Goal: Information Seeking & Learning: Learn about a topic

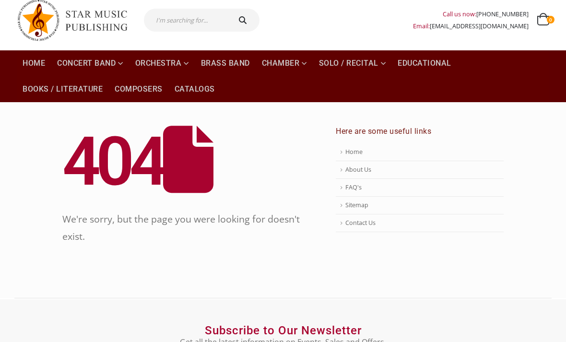
scroll to position [29, 0]
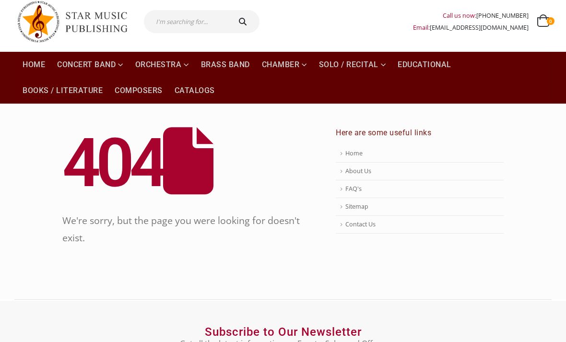
click at [52, 36] on img at bounding box center [77, 21] width 120 height 51
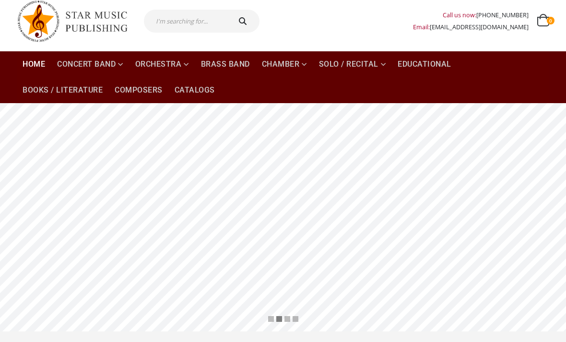
scroll to position [26, 0]
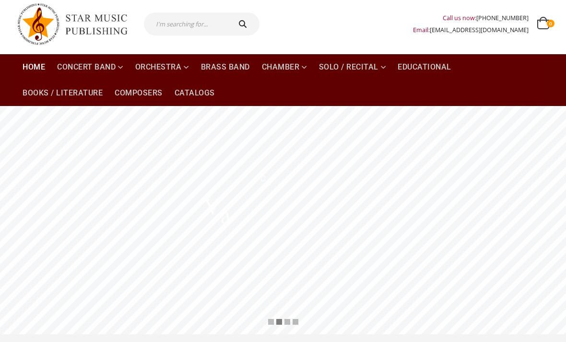
click at [91, 72] on link "Concert Band" at bounding box center [90, 67] width 78 height 26
click at [55, 79] on link "Concert Band" at bounding box center [90, 67] width 78 height 26
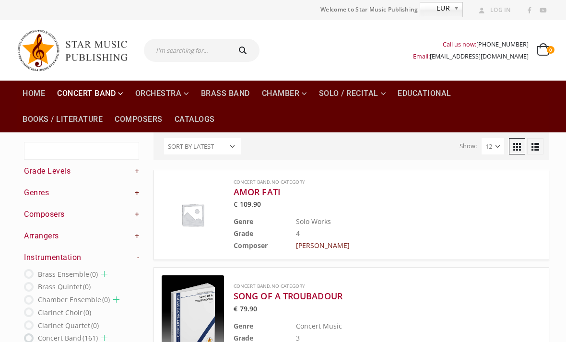
click at [129, 169] on h4 "Grade Levels +" at bounding box center [81, 171] width 115 height 11
click at [136, 176] on link "+" at bounding box center [137, 171] width 5 height 11
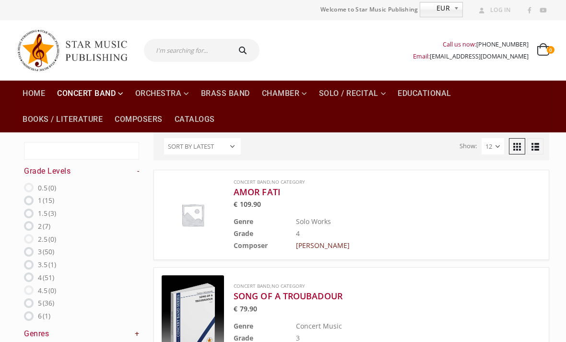
click at [24, 276] on ins at bounding box center [29, 278] width 10 height 10
radio input "true"
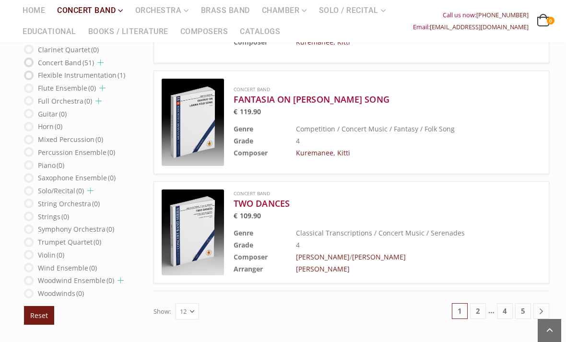
scroll to position [1103, 0]
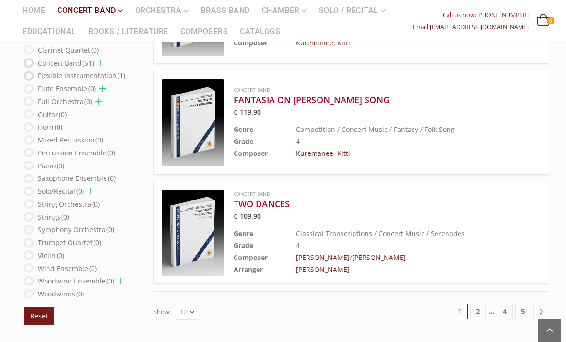
click at [512, 308] on link "4" at bounding box center [505, 312] width 16 height 16
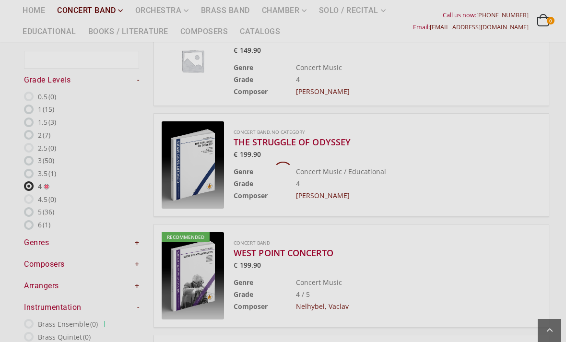
click at [526, 342] on ul "Concert Band , No Category AMOR FATI € 109.90 Genre Solo Works Grade 4 Composer…" at bounding box center [351, 53] width 410 height 1225
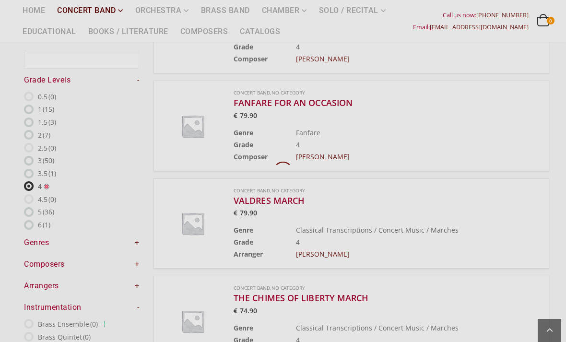
scroll to position [81, 0]
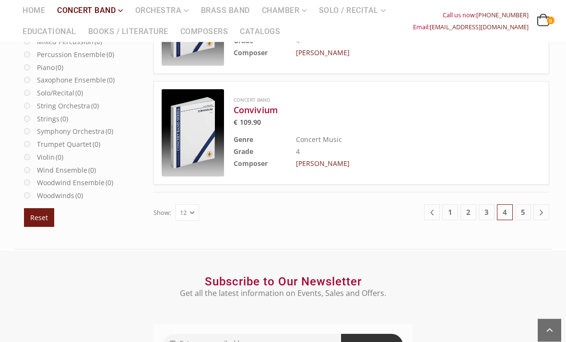
scroll to position [1307, 0]
click at [528, 212] on link "5" at bounding box center [523, 212] width 16 height 16
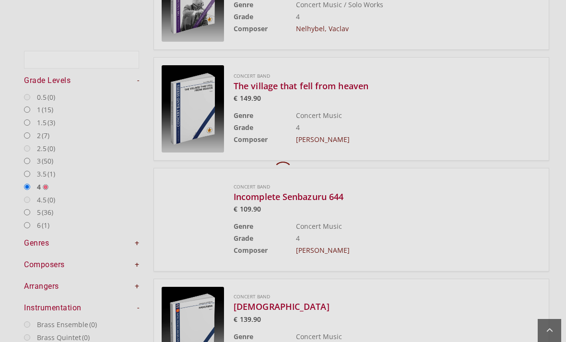
scroll to position [81, 0]
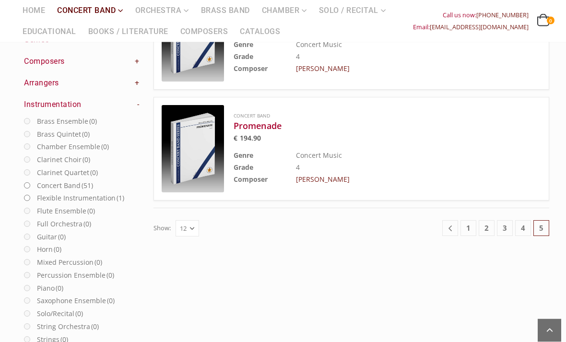
scroll to position [295, 0]
click at [507, 233] on link "3" at bounding box center [505, 228] width 16 height 16
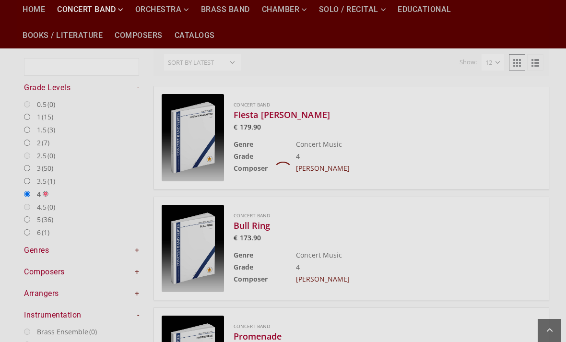
scroll to position [81, 0]
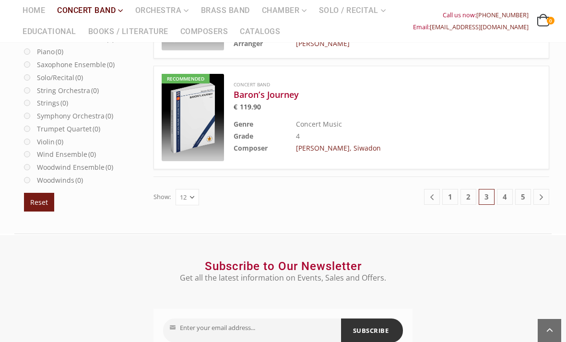
scroll to position [1341, 0]
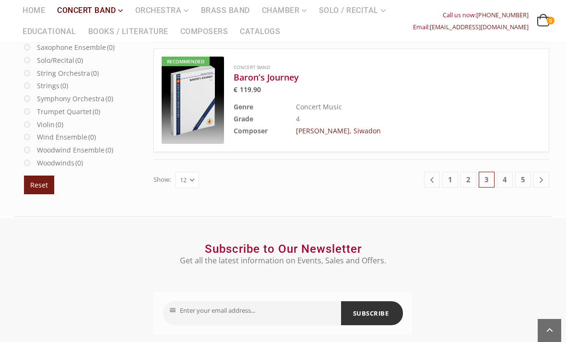
click at [464, 177] on link "2" at bounding box center [469, 180] width 16 height 16
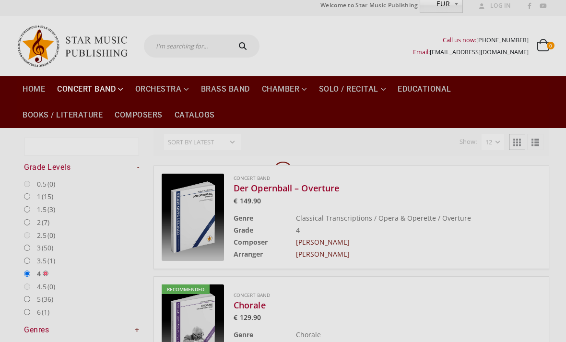
scroll to position [5, 0]
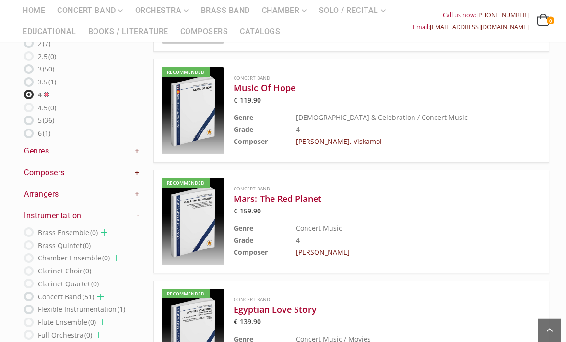
scroll to position [333, 0]
click at [292, 195] on h3 "Mars: The Red Planet" at bounding box center [364, 199] width 260 height 12
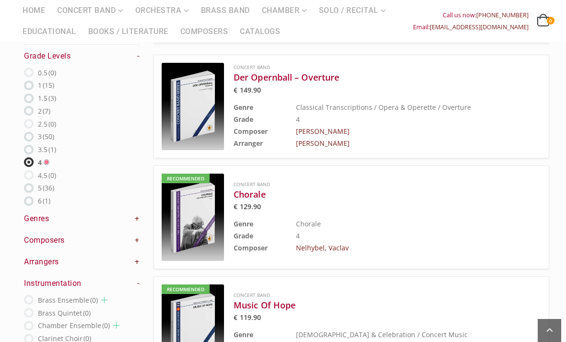
scroll to position [116, 0]
click at [31, 174] on ins at bounding box center [29, 175] width 10 height 10
click at [32, 170] on ins at bounding box center [29, 175] width 10 height 10
click at [29, 184] on ins at bounding box center [29, 188] width 10 height 10
radio input "false"
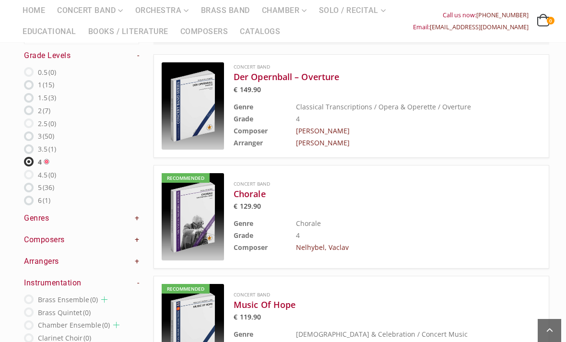
radio input "true"
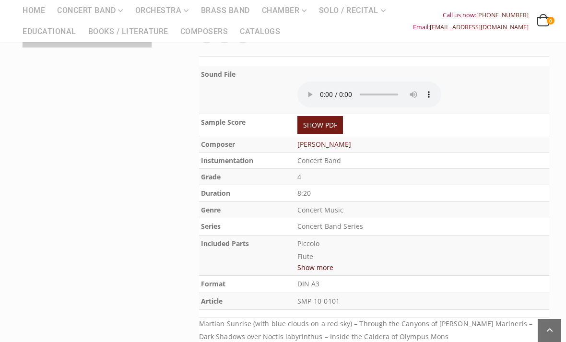
scroll to position [283, 0]
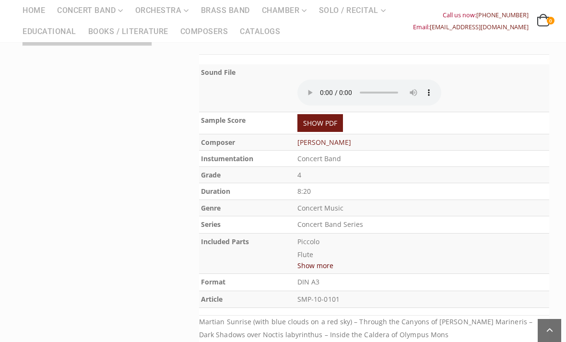
click at [324, 80] on audio at bounding box center [369, 93] width 144 height 26
click at [323, 114] on link "SHOW PDF" at bounding box center [320, 123] width 46 height 18
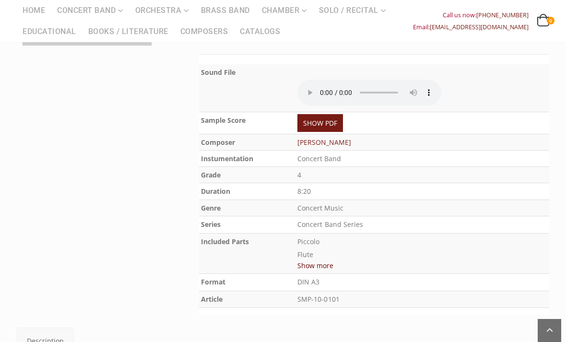
scroll to position [298, 0]
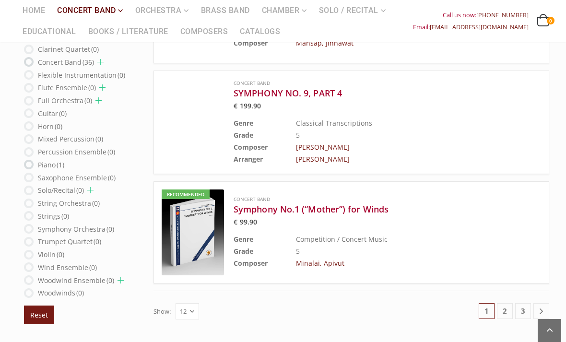
scroll to position [1196, 0]
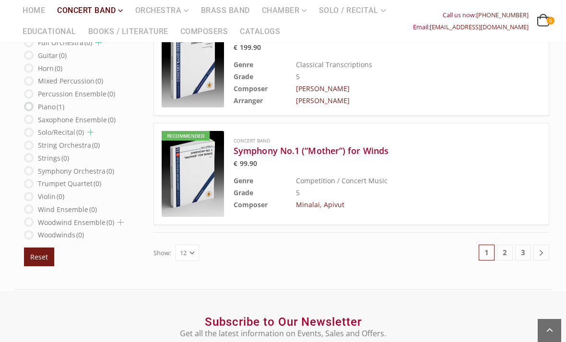
click at [499, 253] on link "2" at bounding box center [505, 253] width 16 height 16
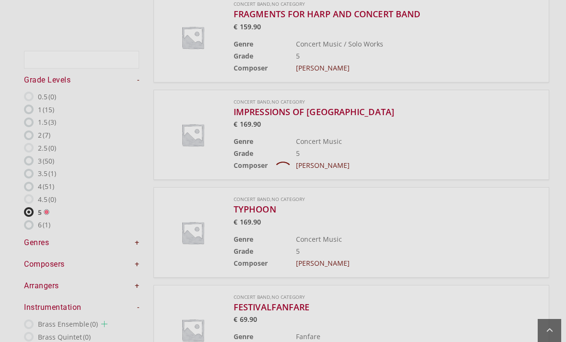
scroll to position [81, 0]
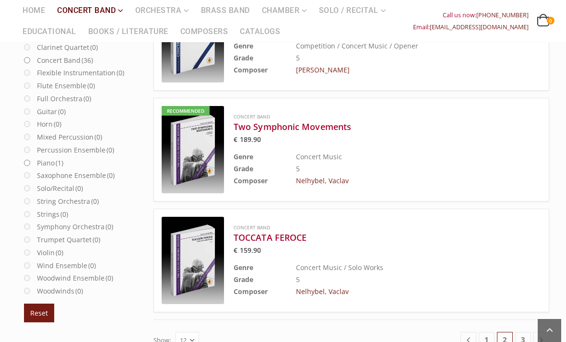
scroll to position [1281, 0]
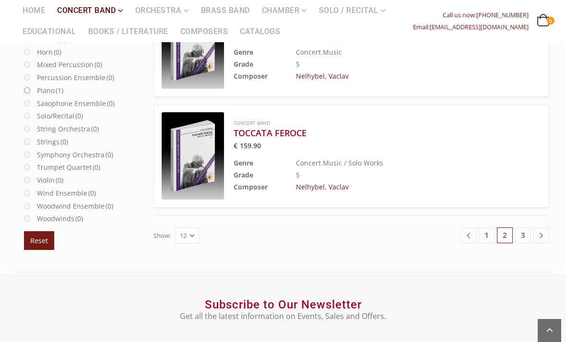
click at [524, 237] on link "3" at bounding box center [523, 235] width 16 height 16
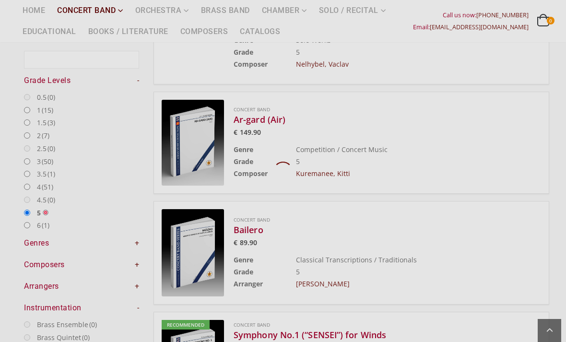
scroll to position [81, 0]
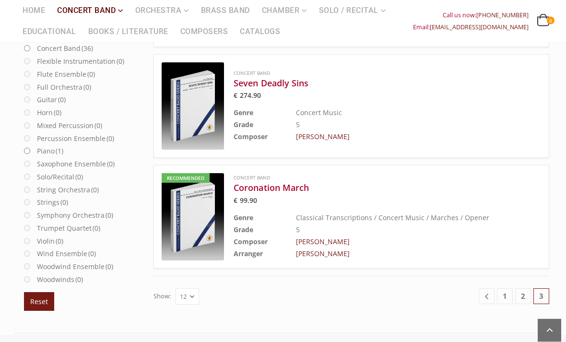
scroll to position [1224, 0]
click at [250, 190] on h3 "Coronation March" at bounding box center [364, 188] width 260 height 12
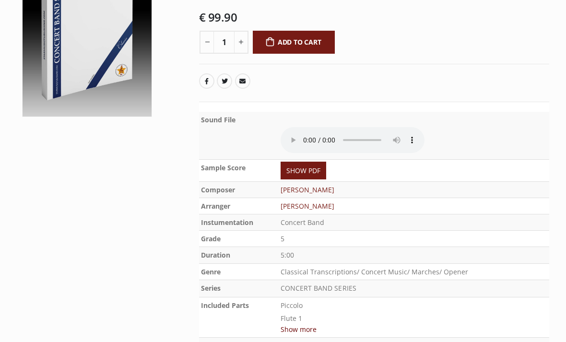
scroll to position [209, 0]
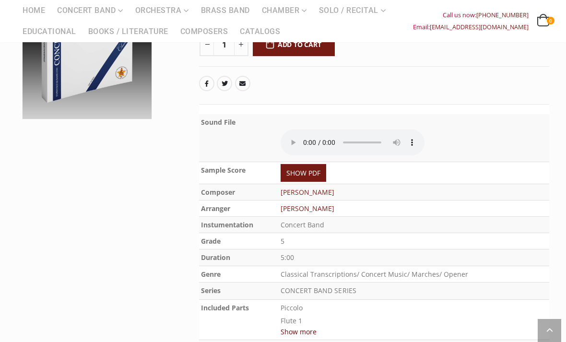
click at [298, 143] on audio at bounding box center [353, 143] width 144 height 26
click at [288, 138] on audio at bounding box center [353, 143] width 144 height 26
click at [298, 164] on link "SHOW PDF" at bounding box center [304, 173] width 46 height 18
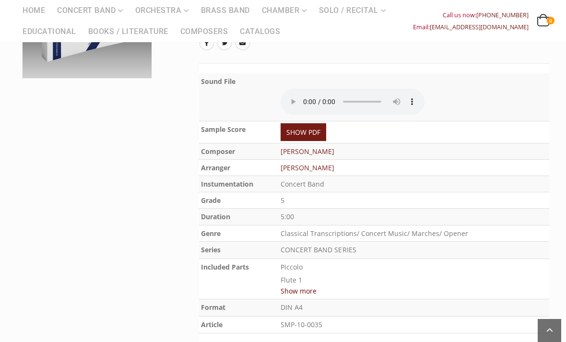
click at [303, 95] on audio at bounding box center [353, 102] width 144 height 26
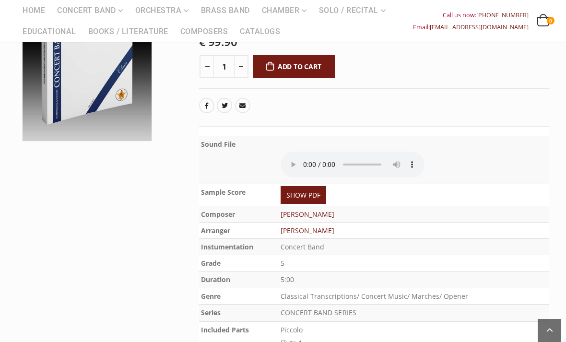
click at [291, 158] on audio at bounding box center [353, 165] width 144 height 26
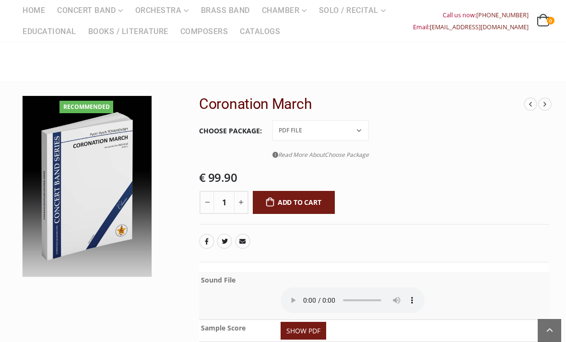
scroll to position [0, 0]
